Goal: Task Accomplishment & Management: Complete application form

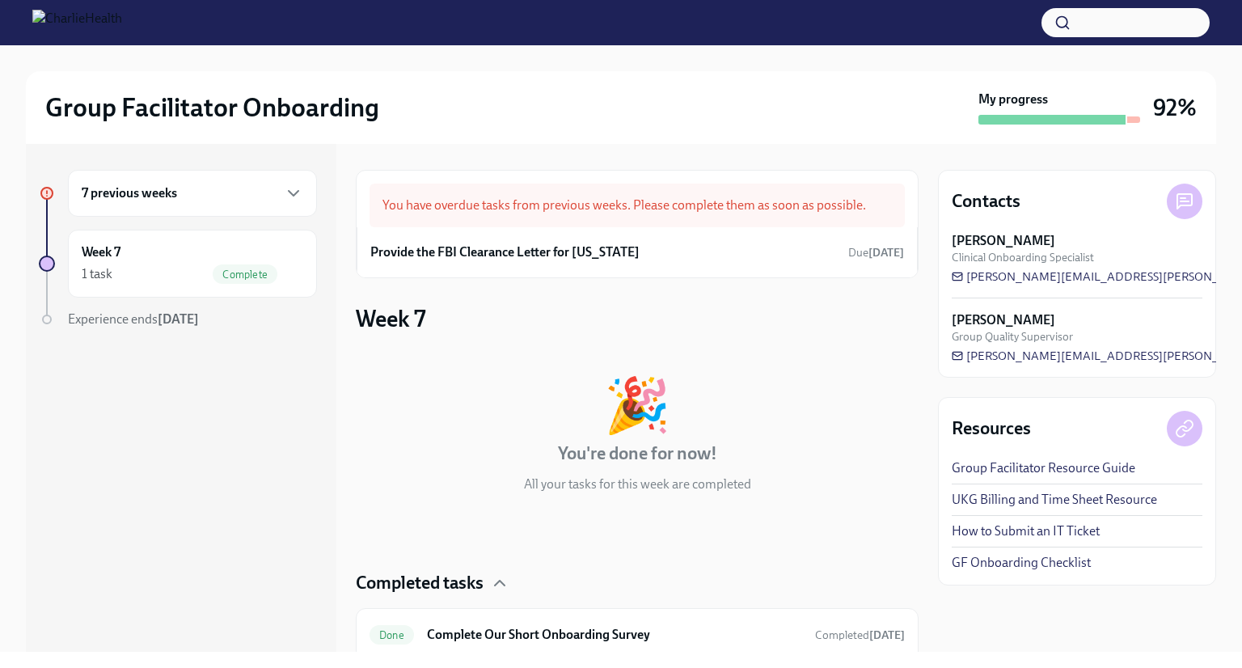
click at [158, 192] on h6 "7 previous weeks" at bounding box center [129, 193] width 95 height 18
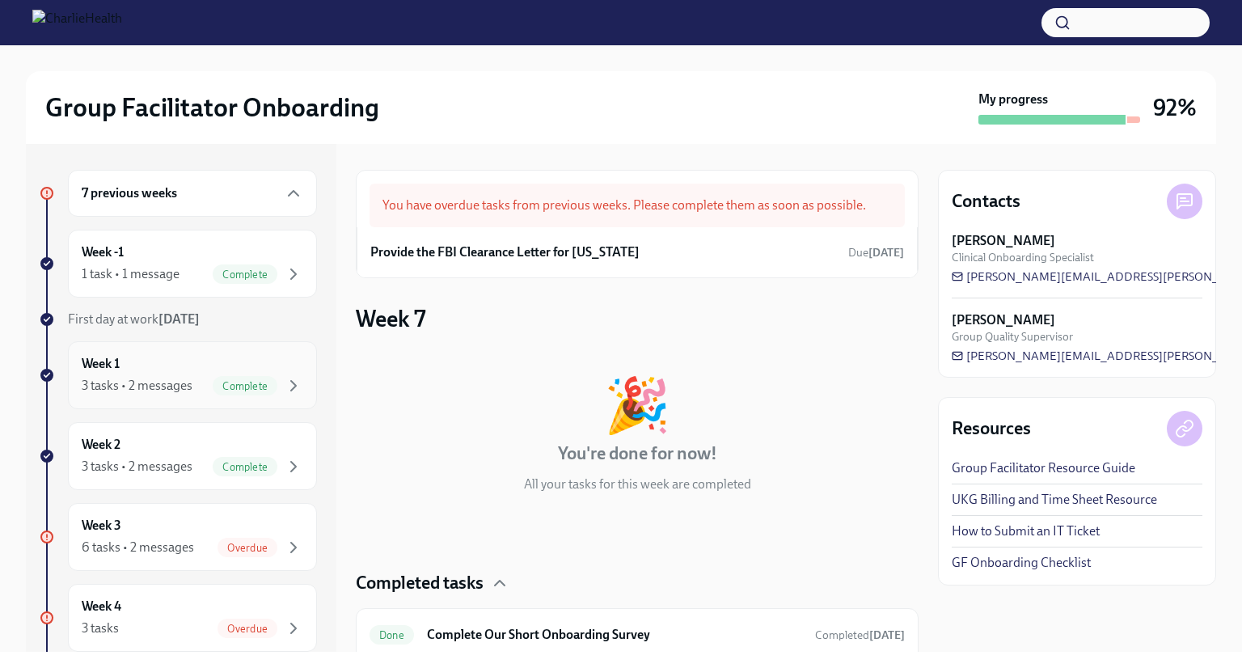
click at [128, 381] on div "3 tasks • 2 messages" at bounding box center [137, 386] width 111 height 18
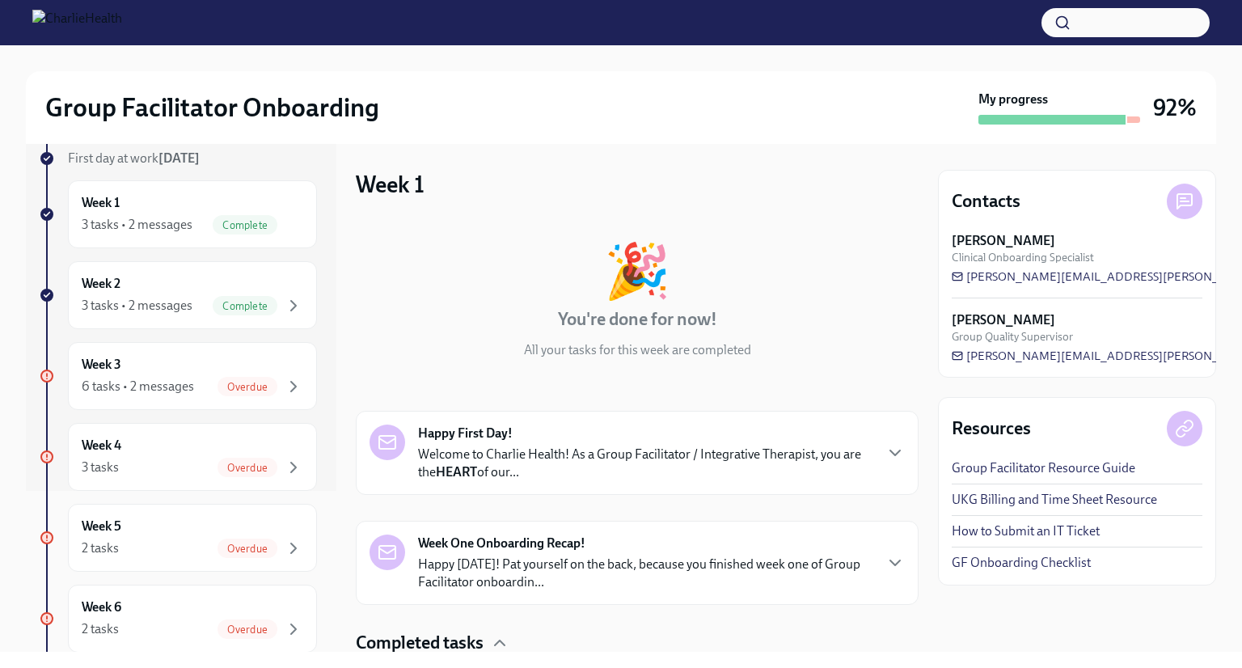
scroll to position [162, 0]
click at [165, 386] on div "6 tasks • 2 messages" at bounding box center [138, 386] width 112 height 18
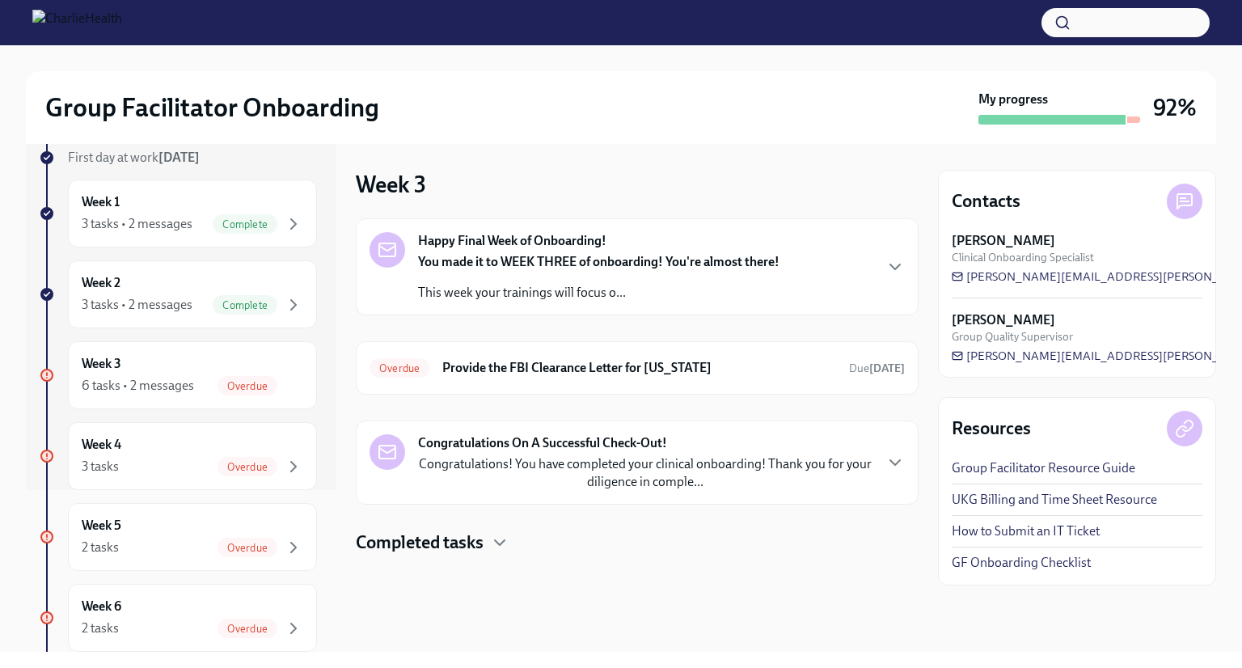
click at [501, 273] on div "You made it to WEEK THREE of onboarding! You're almost there! This week your tr…" at bounding box center [598, 277] width 361 height 49
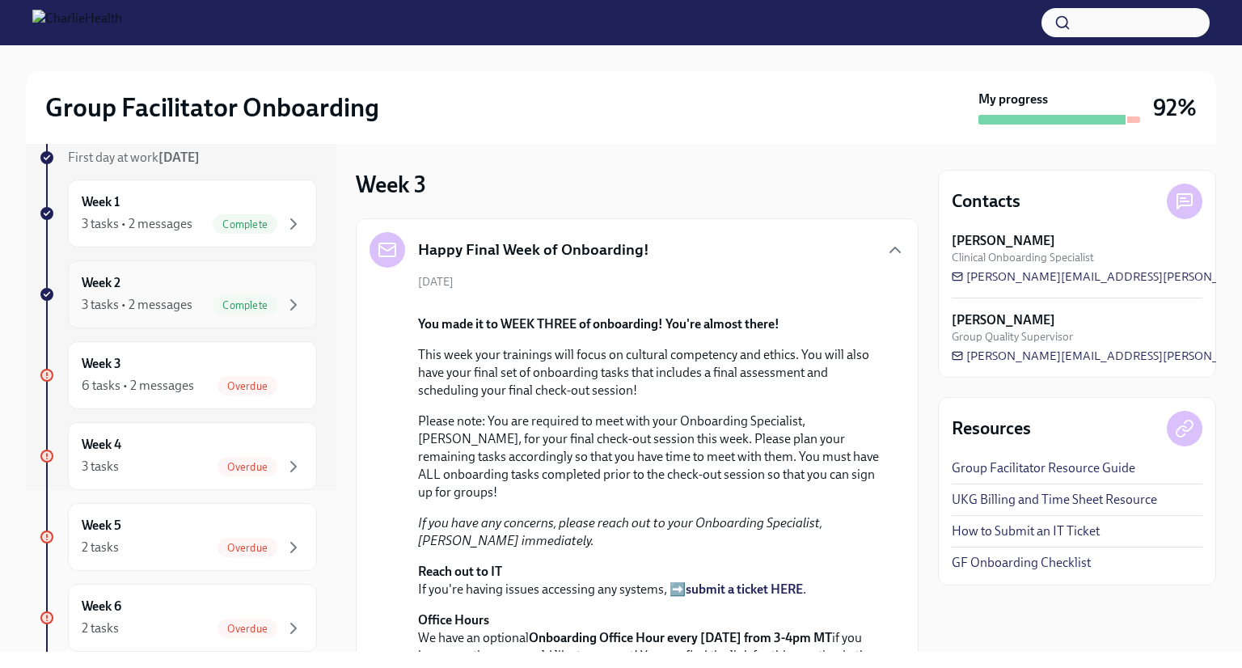
drag, startPoint x: 137, startPoint y: 311, endPoint x: 145, endPoint y: 317, distance: 9.2
click at [139, 313] on div "3 tasks • 2 messages Complete" at bounding box center [193, 304] width 222 height 19
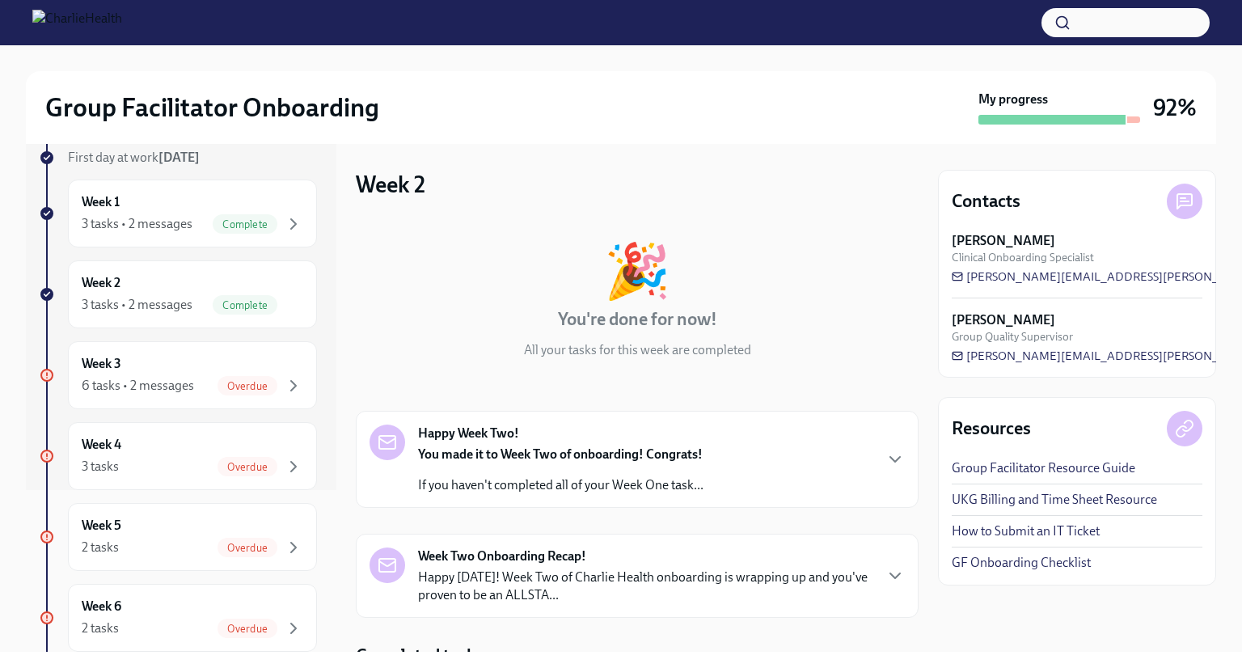
scroll to position [81, 0]
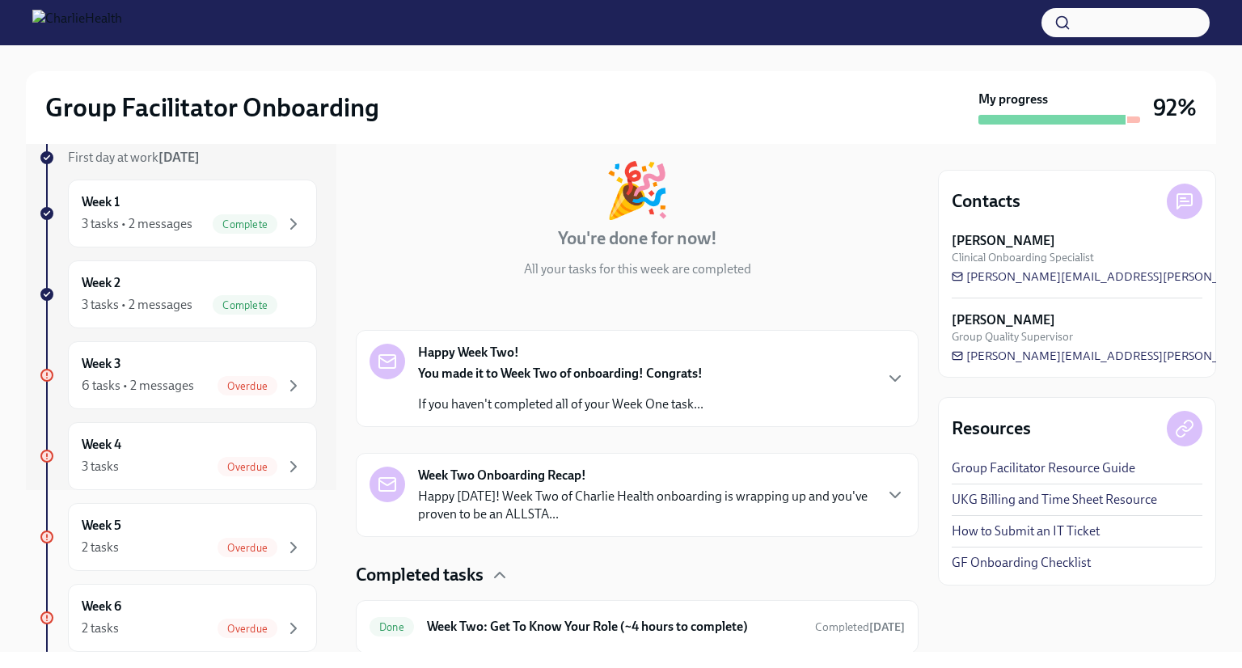
click at [568, 380] on strong "You made it to Week Two of onboarding! Congrats!" at bounding box center [560, 372] width 285 height 15
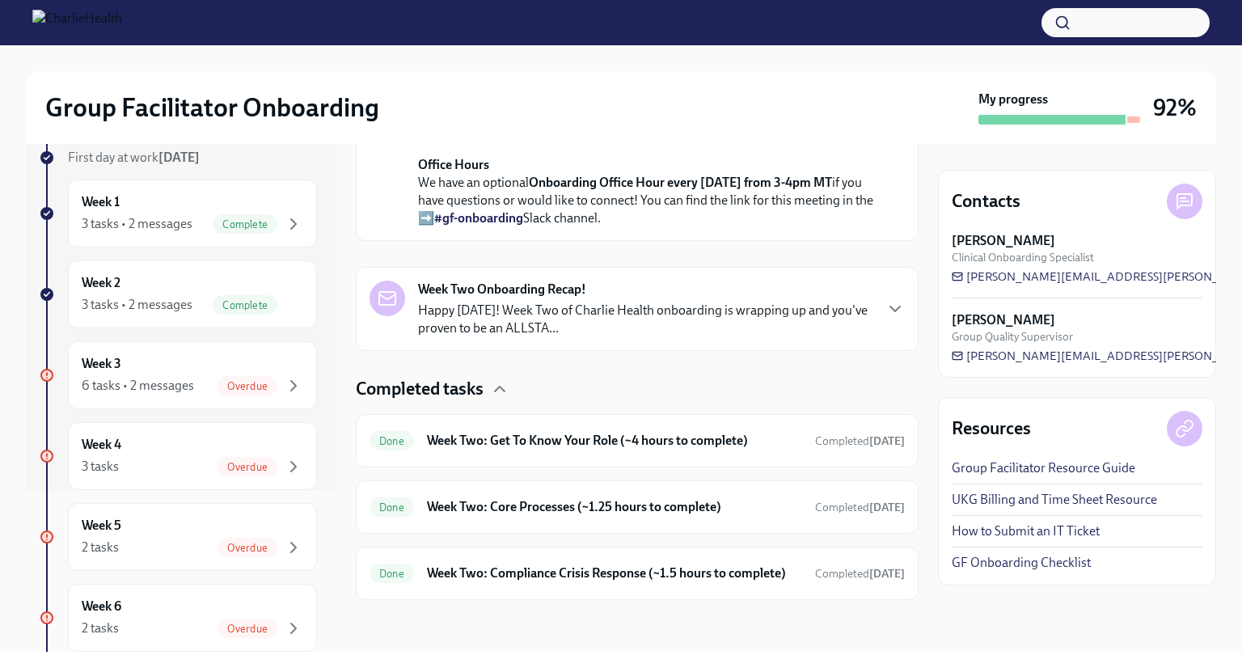
scroll to position [728, 0]
click at [547, 298] on strong "Week Two Onboarding Recap!" at bounding box center [502, 290] width 168 height 18
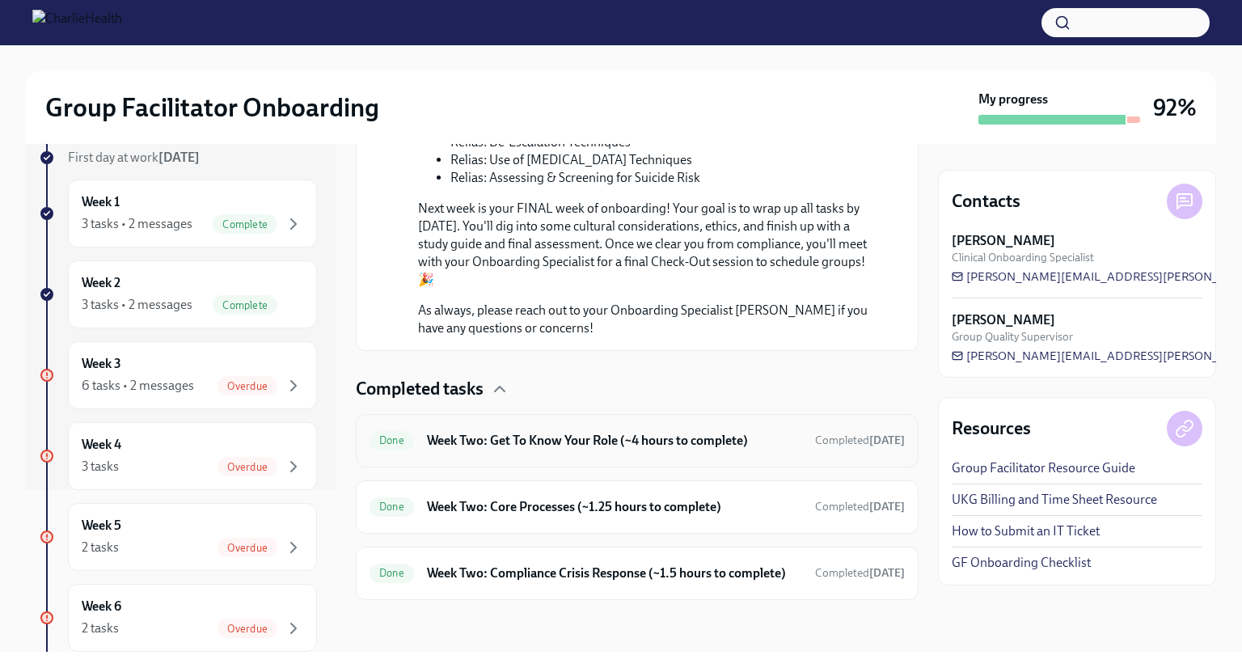
scroll to position [1553, 0]
click at [120, 389] on div "6 tasks • 2 messages" at bounding box center [138, 386] width 112 height 18
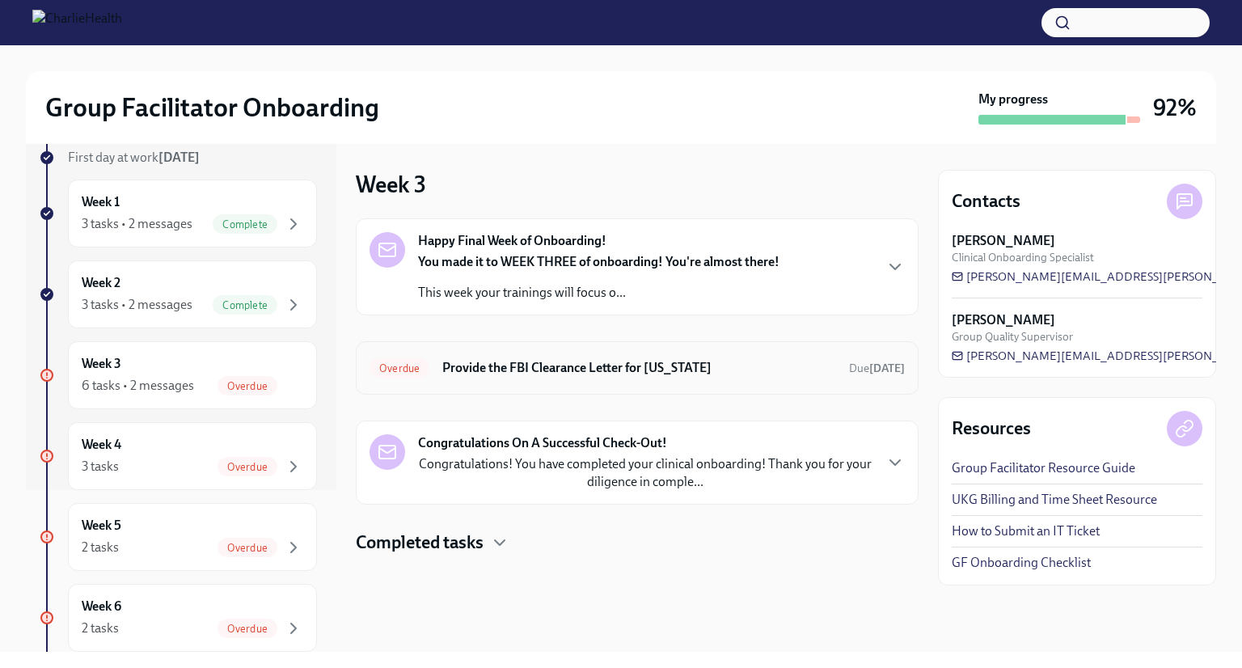
drag, startPoint x: 514, startPoint y: 340, endPoint x: 515, endPoint y: 353, distance: 12.2
click at [514, 344] on div "Overdue Provide the FBI Clearance Letter for [US_STATE] Due [DATE]" at bounding box center [637, 367] width 563 height 53
click at [516, 356] on div "Overdue Provide the FBI Clearance Letter for [US_STATE] Due [DATE]" at bounding box center [636, 368] width 535 height 26
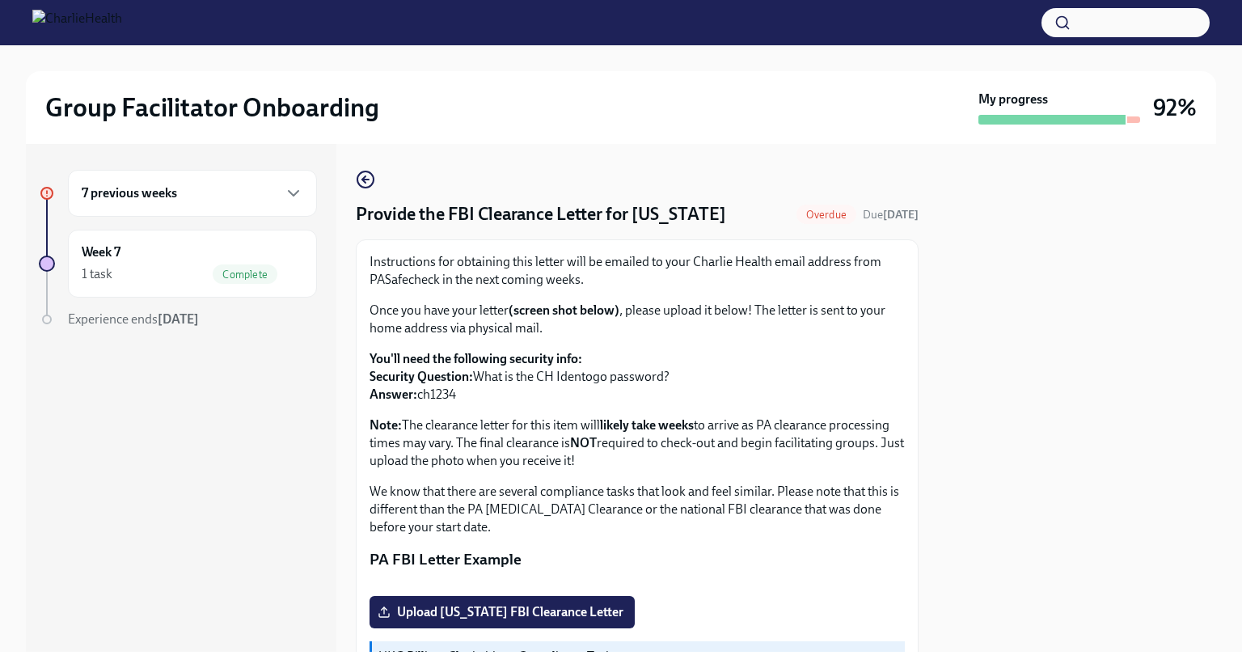
drag, startPoint x: 468, startPoint y: 395, endPoint x: 420, endPoint y: 402, distance: 48.1
click at [420, 402] on p "You'll need the following security info: Security Question: What is the CH Iden…" at bounding box center [636, 376] width 535 height 53
copy p "ch1234"
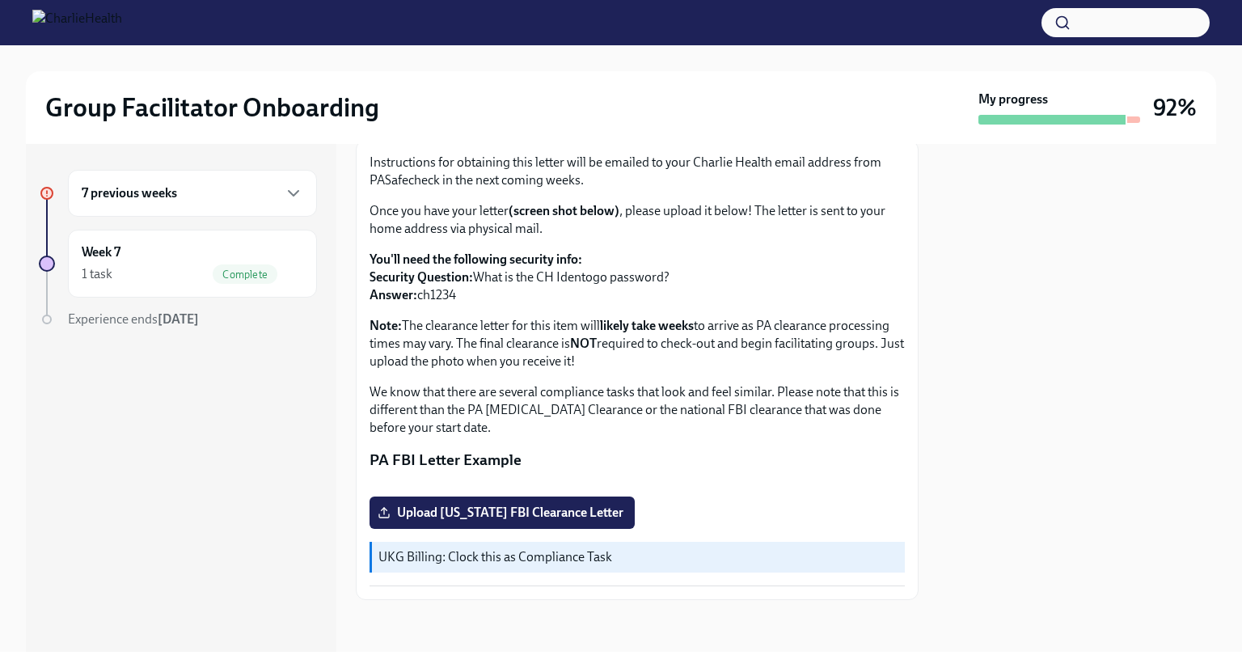
scroll to position [273, 0]
click at [472, 509] on span "Upload [US_STATE] FBI Clearance Letter" at bounding box center [502, 513] width 243 height 16
click at [0, 0] on input "Upload [US_STATE] FBI Clearance Letter" at bounding box center [0, 0] width 0 height 0
click at [555, 558] on p "UKG Billing: Clock this as Compliance Task" at bounding box center [638, 557] width 520 height 18
